Goal: Task Accomplishment & Management: Complete application form

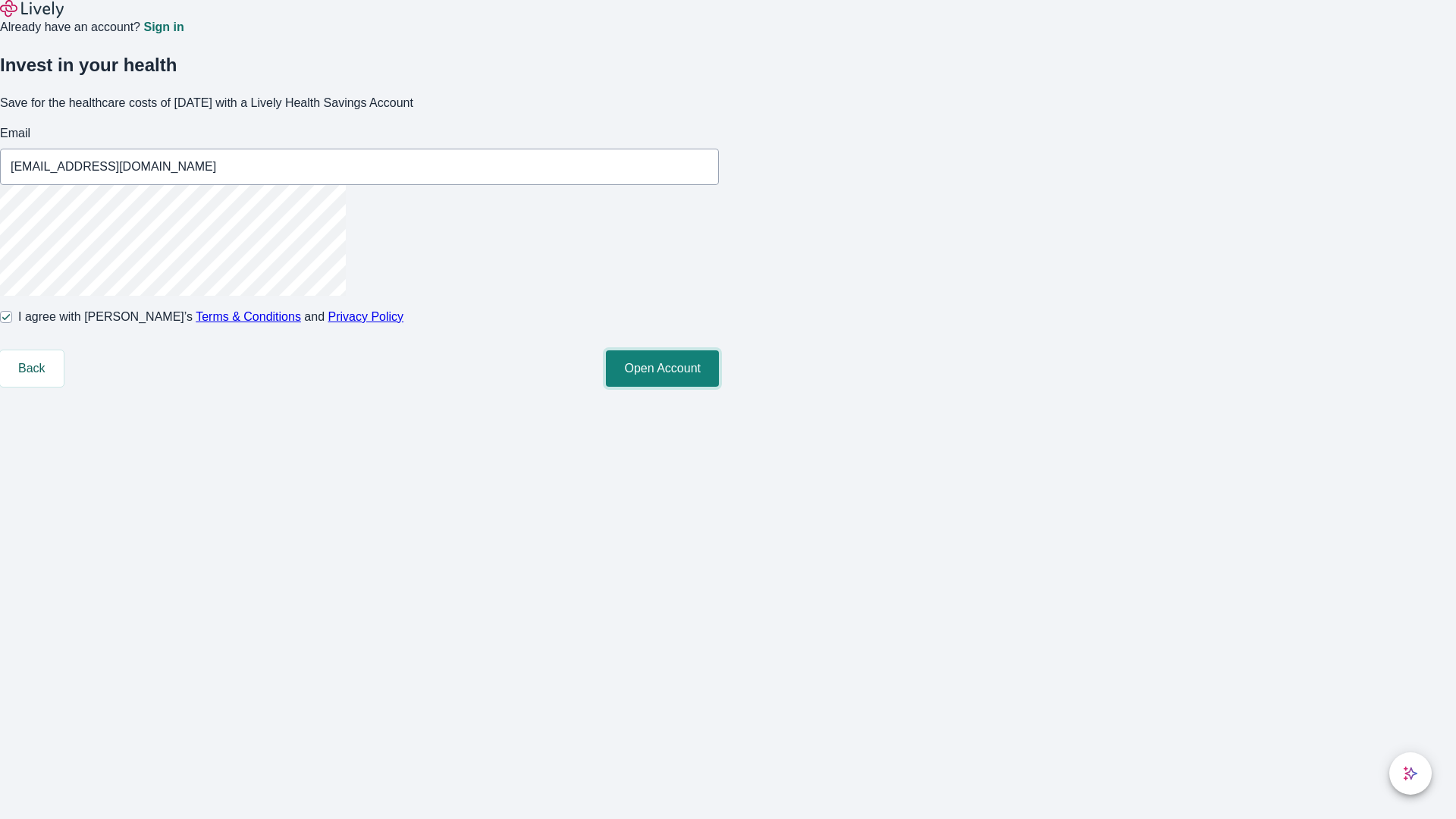
click at [719, 387] on button "Open Account" at bounding box center [662, 369] width 113 height 37
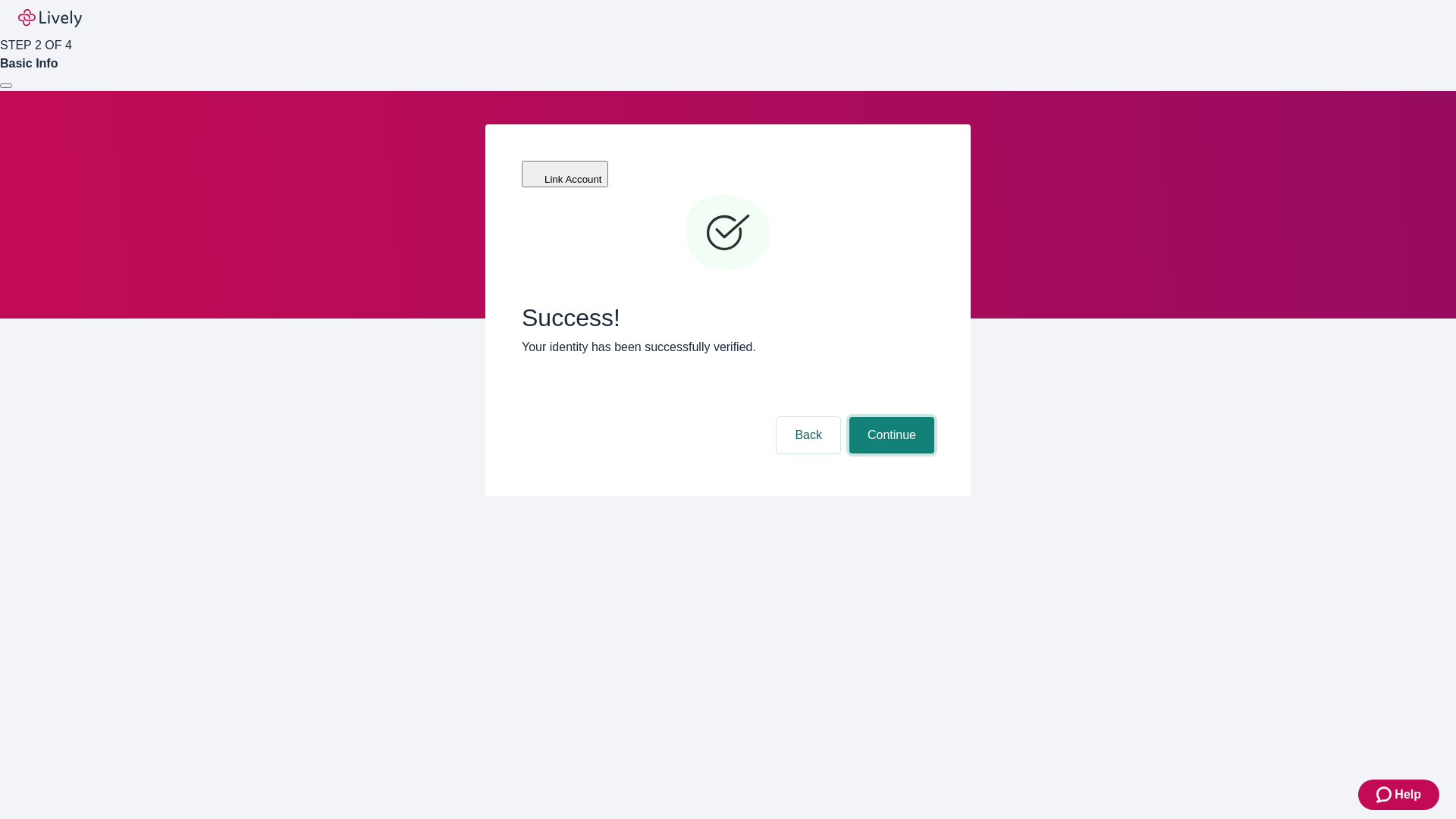
click at [890, 417] on button "Continue" at bounding box center [891, 435] width 85 height 37
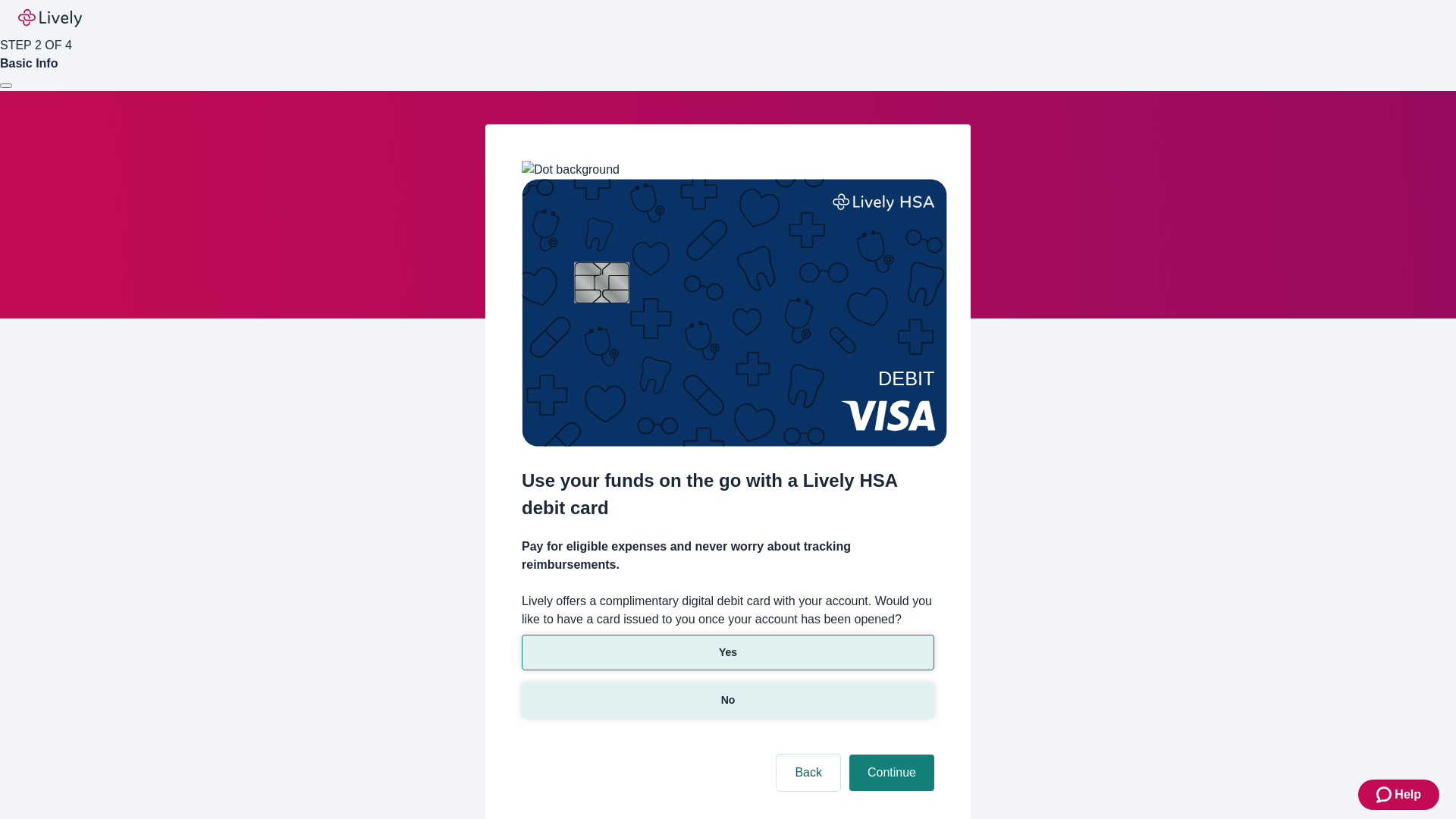
click at [727, 692] on p "No" at bounding box center [729, 700] width 15 height 16
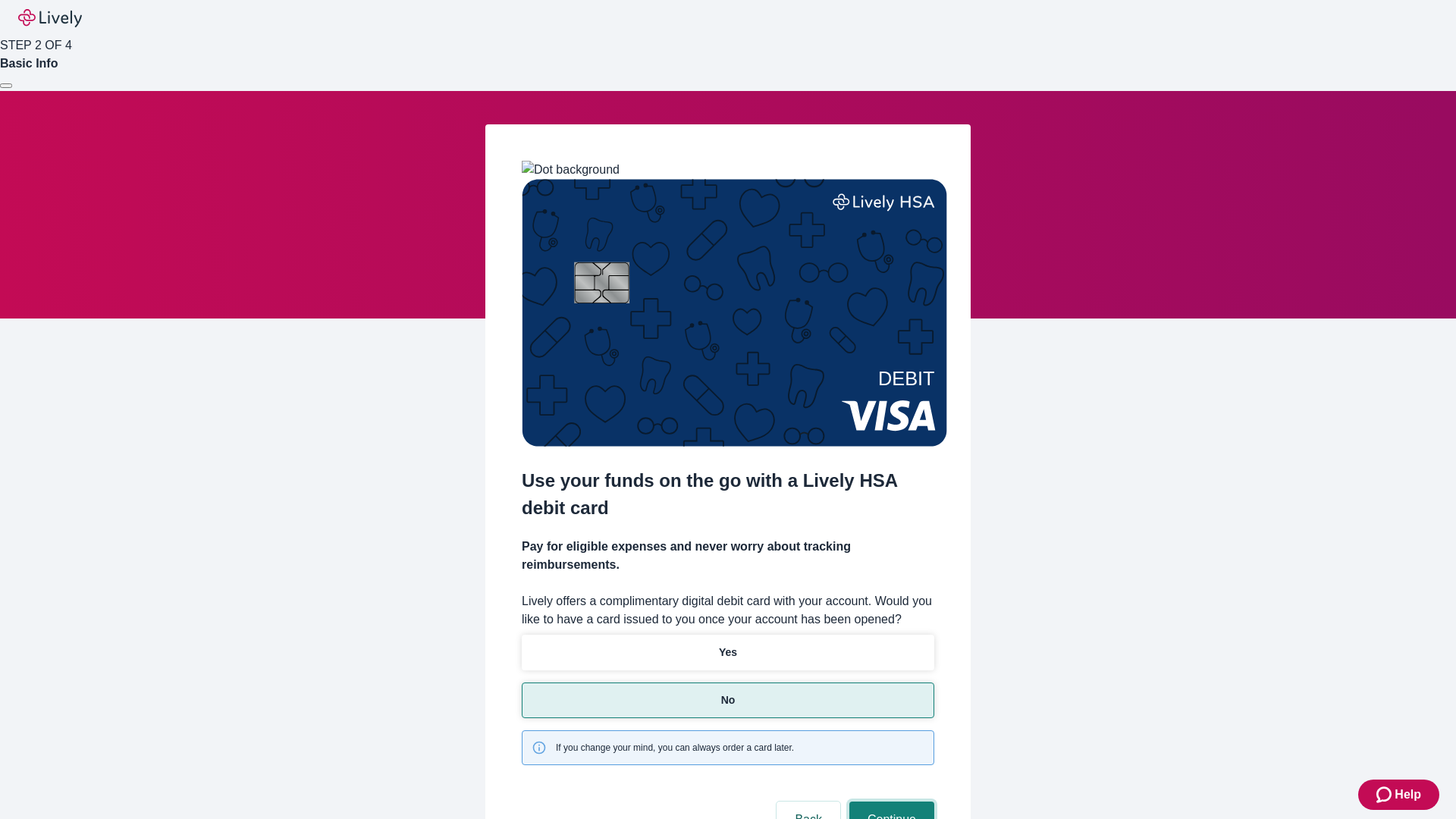
click at [890, 802] on button "Continue" at bounding box center [891, 820] width 85 height 37
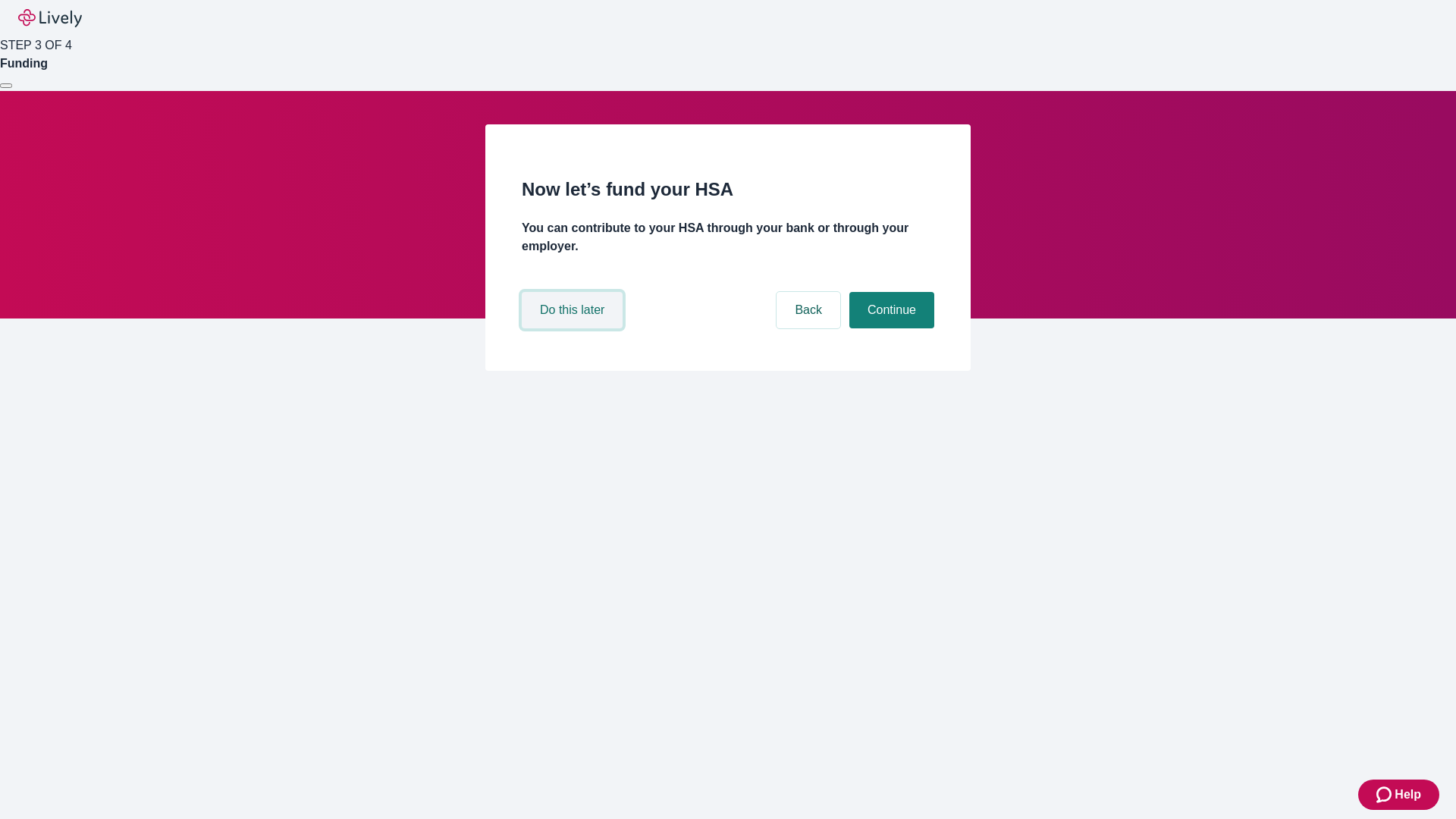
click at [574, 329] on button "Do this later" at bounding box center [572, 310] width 101 height 37
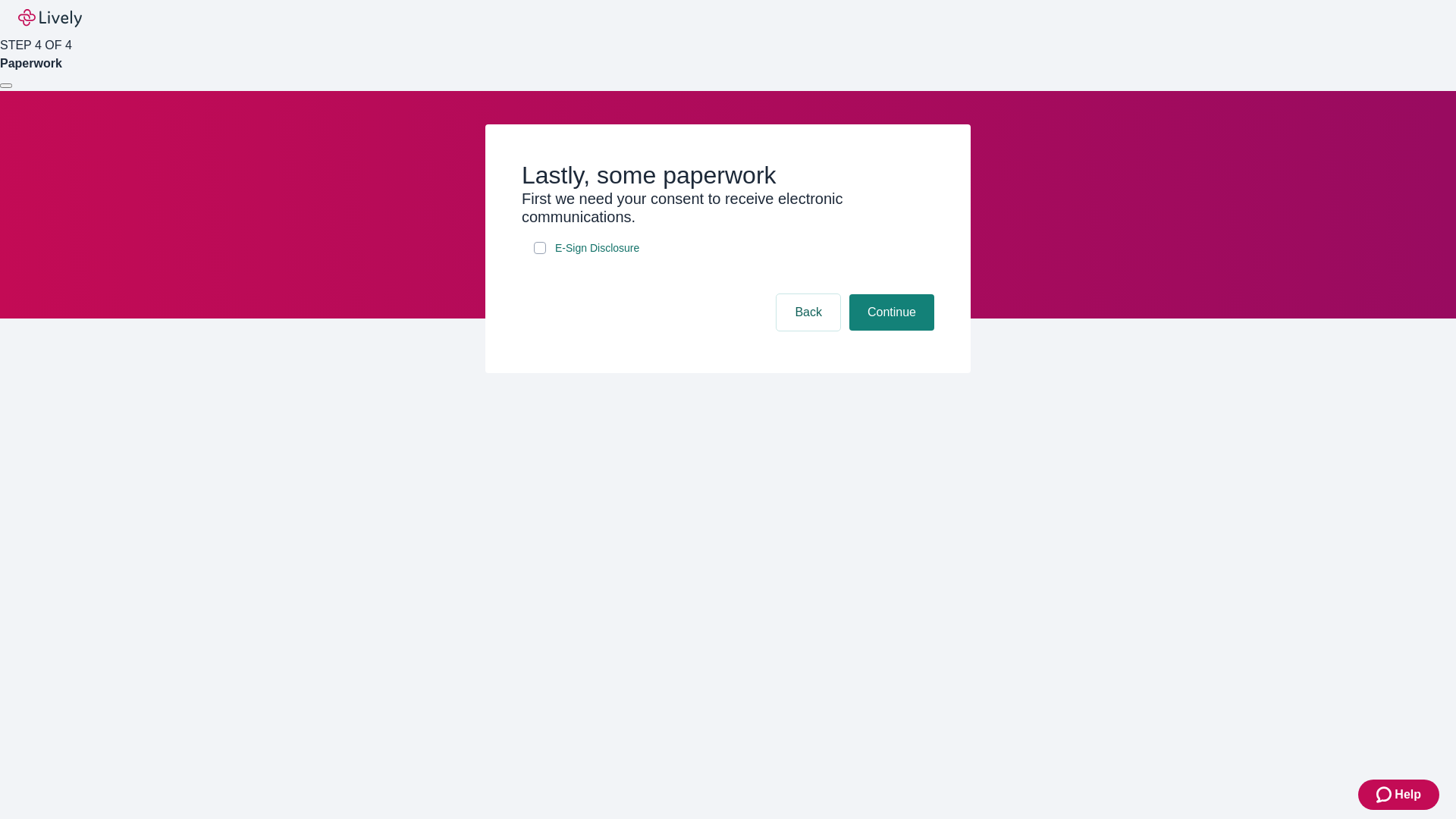
click at [540, 254] on input "E-Sign Disclosure" at bounding box center [539, 247] width 12 height 12
checkbox input "true"
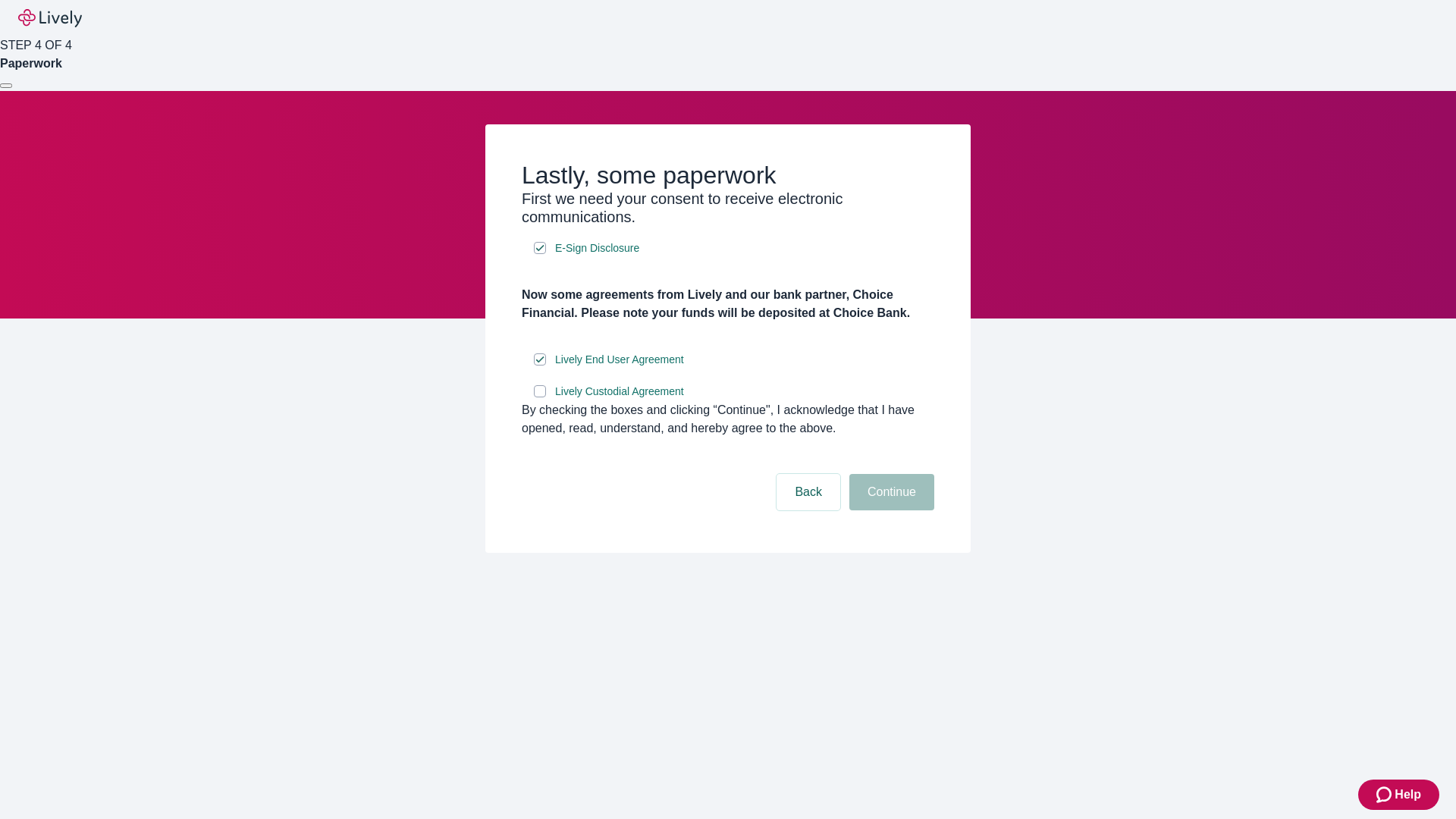
click at [540, 398] on input "Lively Custodial Agreement" at bounding box center [539, 391] width 12 height 12
checkbox input "true"
click at [890, 510] on button "Continue" at bounding box center [891, 492] width 85 height 37
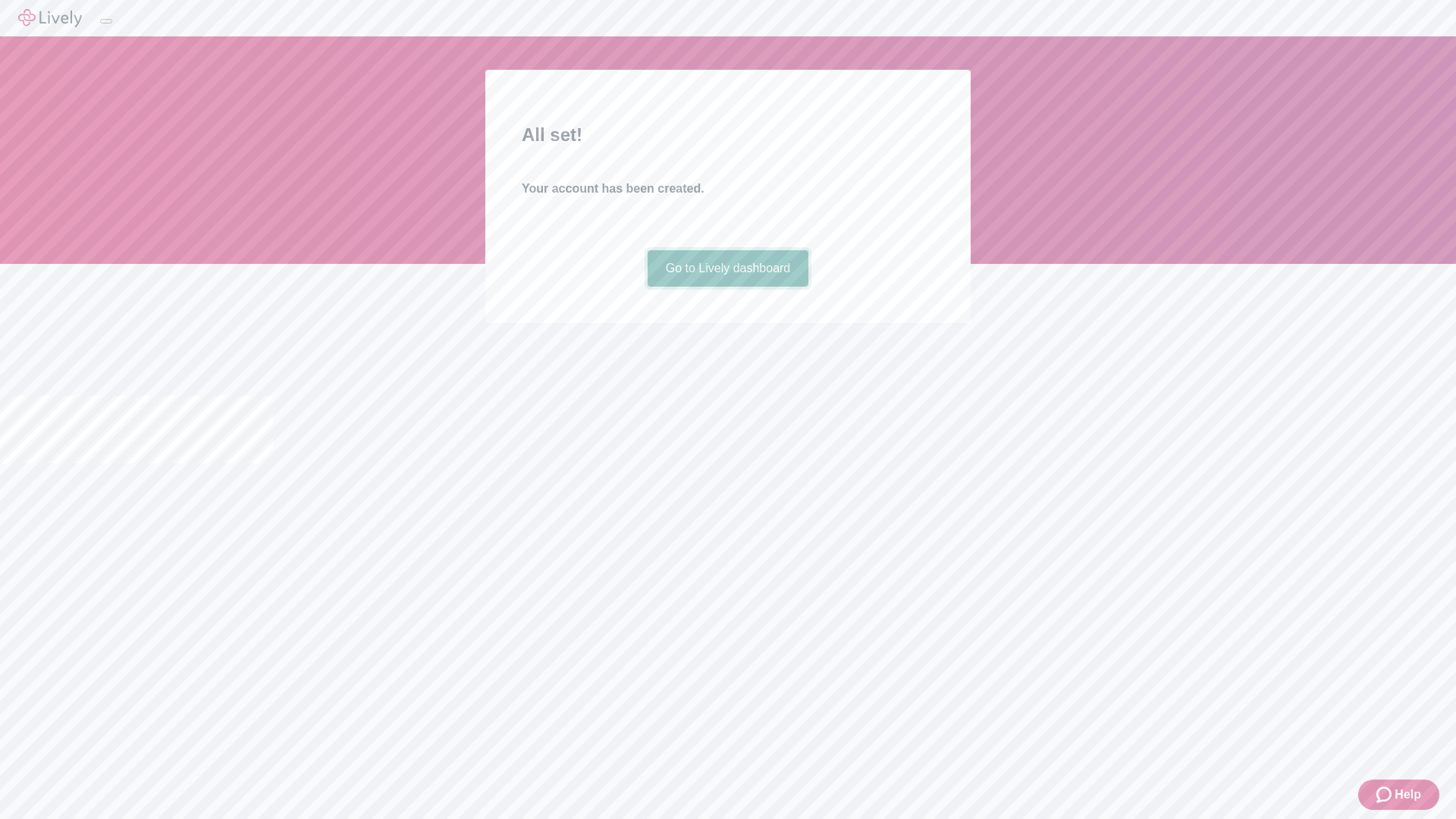
click at [727, 286] on link "Go to Lively dashboard" at bounding box center [728, 269] width 162 height 37
